Goal: Check status: Check status

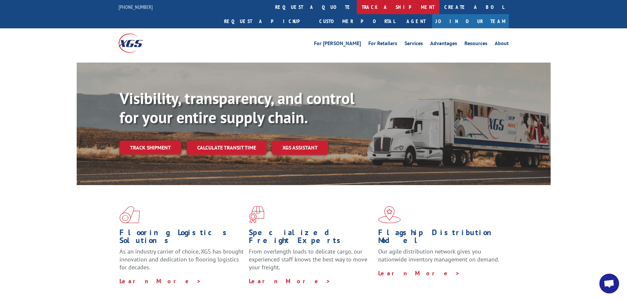
click at [357, 7] on link "track a shipment" at bounding box center [398, 7] width 83 height 14
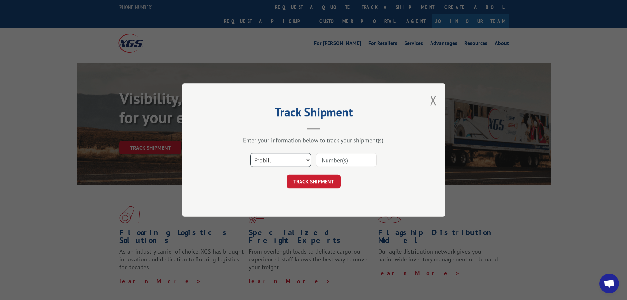
drag, startPoint x: 288, startPoint y: 161, endPoint x: 289, endPoint y: 166, distance: 5.0
click at [288, 161] on select "Select category... Probill BOL PO" at bounding box center [280, 160] width 61 height 14
select select "bol"
click at [250, 153] on select "Select category... Probill BOL PO" at bounding box center [280, 160] width 61 height 14
click at [336, 162] on input at bounding box center [346, 160] width 61 height 14
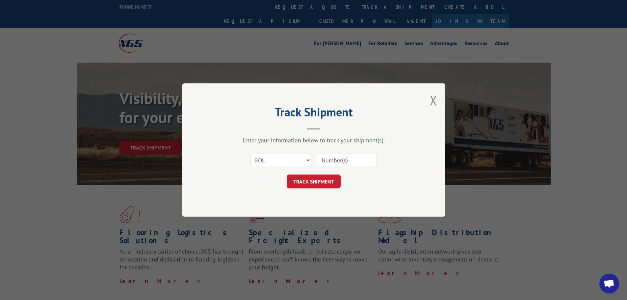
paste input "[EMAIL_ADDRESS][DOMAIN_NAME]"
type input "[EMAIL_ADDRESS][DOMAIN_NAME]"
drag, startPoint x: 371, startPoint y: 159, endPoint x: 243, endPoint y: 159, distance: 127.7
click at [243, 159] on div "Select category... Probill BOL PO [EMAIL_ADDRESS][DOMAIN_NAME]" at bounding box center [313, 160] width 197 height 22
click at [357, 158] on input at bounding box center [346, 160] width 61 height 14
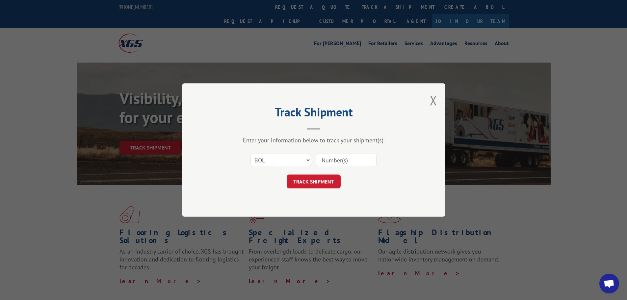
paste input "17620558"
type input "17620558"
click at [313, 182] on button "TRACK SHIPMENT" at bounding box center [314, 181] width 54 height 14
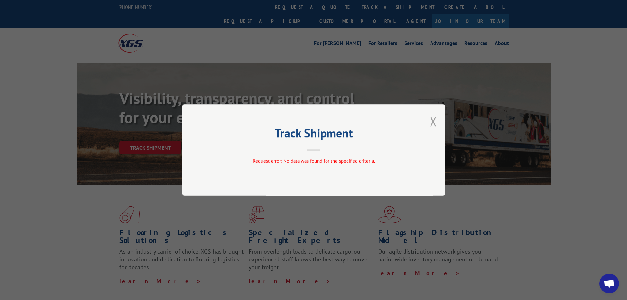
click at [431, 125] on button "Close modal" at bounding box center [433, 121] width 7 height 17
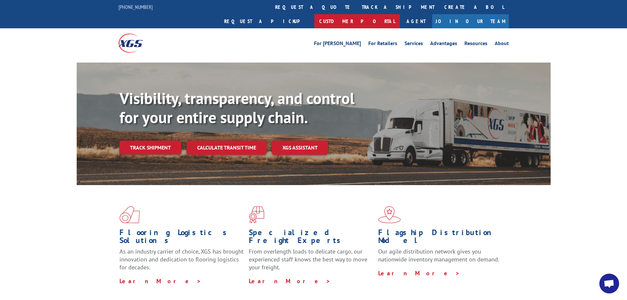
click at [400, 14] on link "Customer Portal" at bounding box center [357, 21] width 86 height 14
